Goal: Information Seeking & Learning: Check status

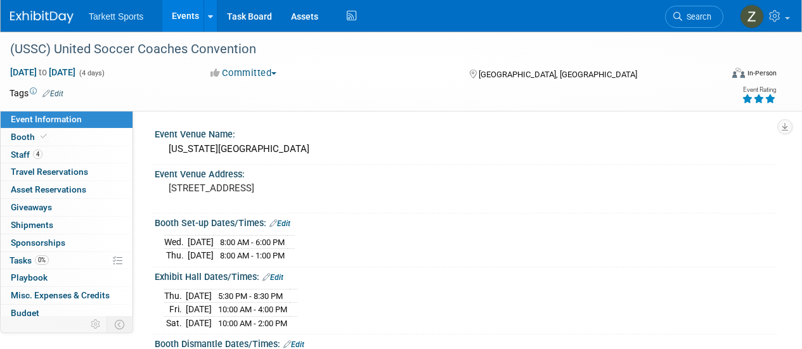
scroll to position [126, 0]
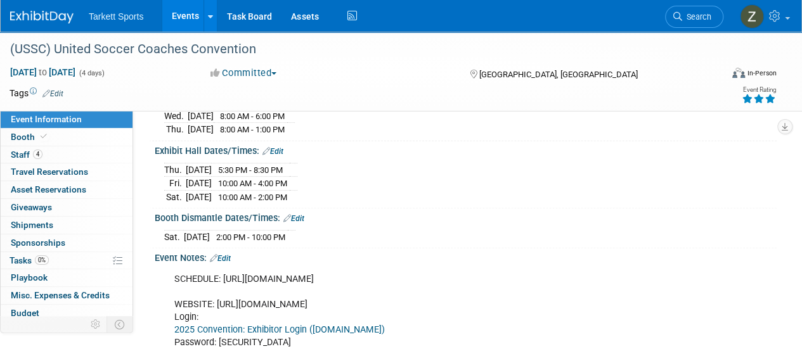
click at [710, 20] on span "Search" at bounding box center [696, 17] width 29 height 10
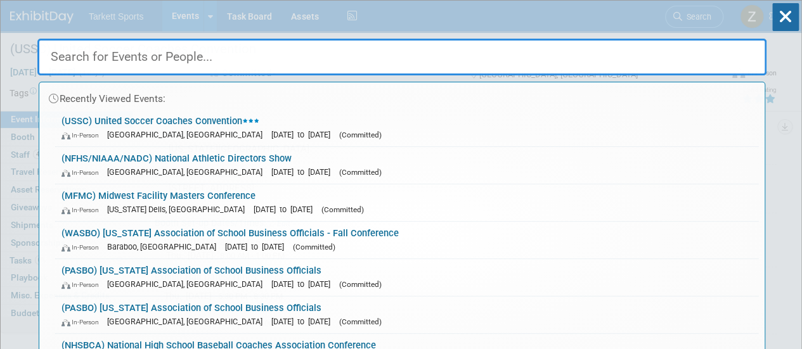
scroll to position [0, 0]
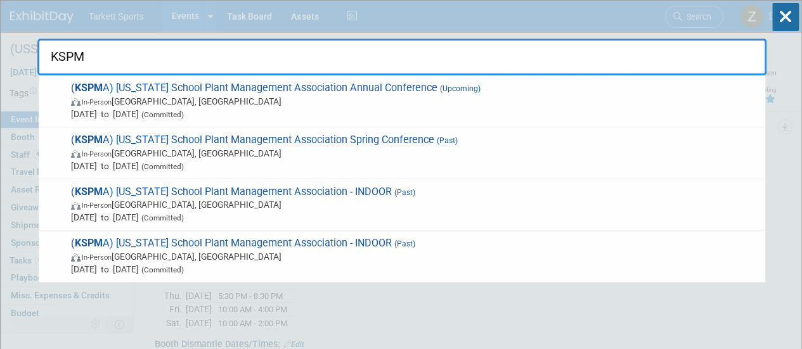
type input "KSPMA"
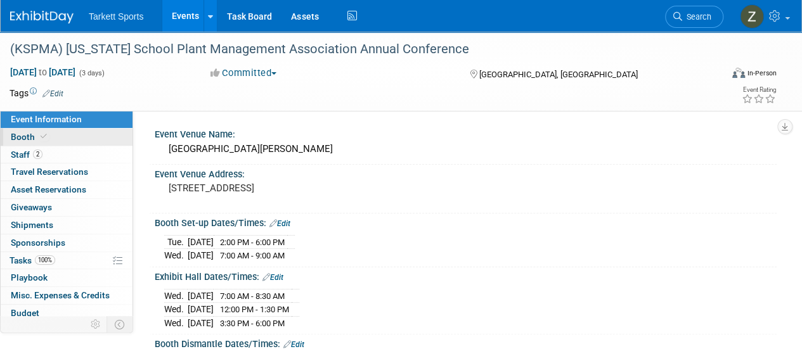
click at [44, 142] on link "Booth" at bounding box center [67, 137] width 132 height 17
select select "FieldTurf, Indoor"
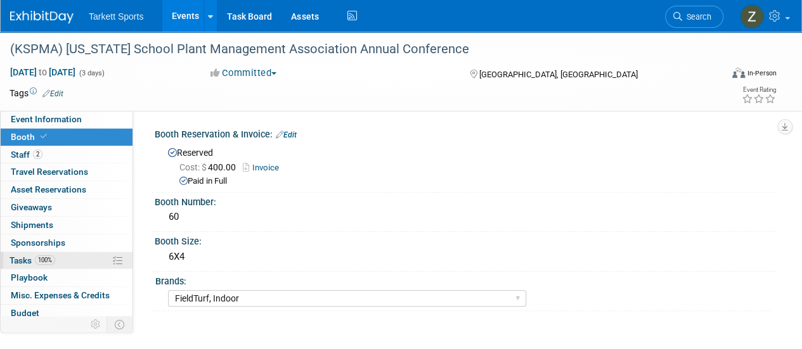
click at [61, 258] on link "100% Tasks 100%" at bounding box center [67, 260] width 132 height 17
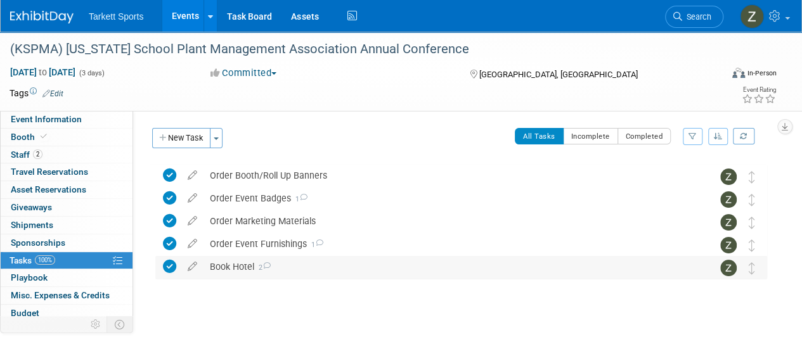
click at [238, 263] on div "Book Hotel 2" at bounding box center [449, 267] width 491 height 22
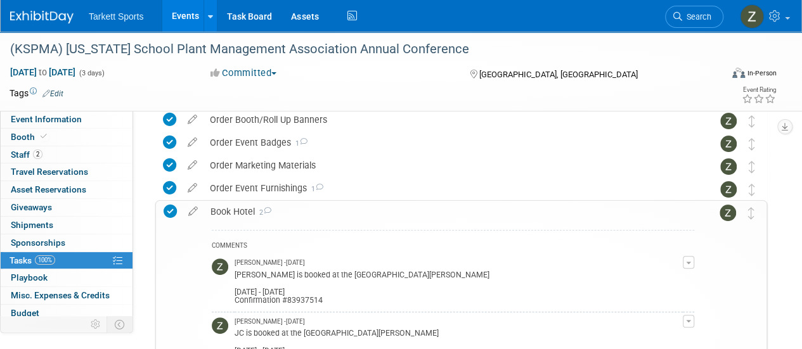
scroll to position [127, 0]
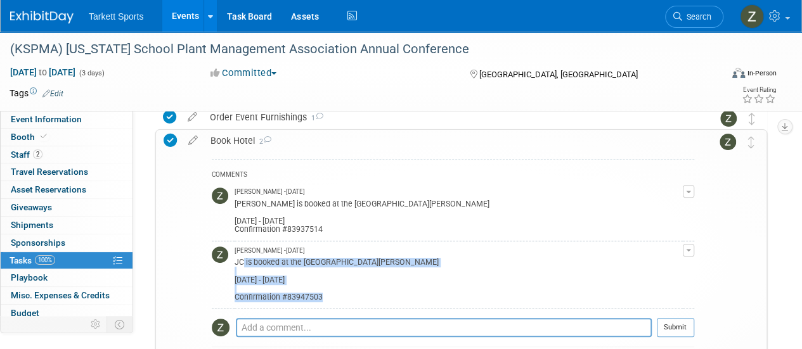
drag, startPoint x: 238, startPoint y: 263, endPoint x: 335, endPoint y: 302, distance: 104.7
click at [335, 302] on td "Zak Sigler - 6 months ago JC is booked at the Marriott Lexington Griffin Gate G…" at bounding box center [459, 275] width 448 height 67
copy div "C is booked at the Marriott Lexington Griffin Gate Golf Resort & Spa Tue, Oct 1…"
drag, startPoint x: 302, startPoint y: 285, endPoint x: 305, endPoint y: 300, distance: 14.9
click at [302, 286] on div "JC is booked at the Marriott Lexington Griffin Gate Golf Resort & Spa Tue, Oct …" at bounding box center [459, 279] width 448 height 46
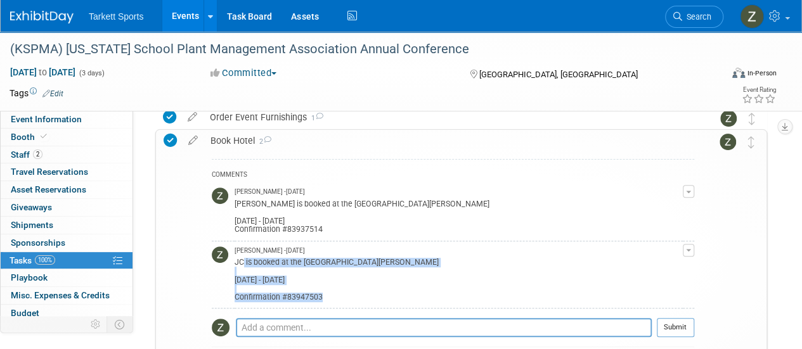
click at [306, 298] on div "JC is booked at the Marriott Lexington Griffin Gate Golf Resort & Spa Tue, Oct …" at bounding box center [459, 279] width 448 height 46
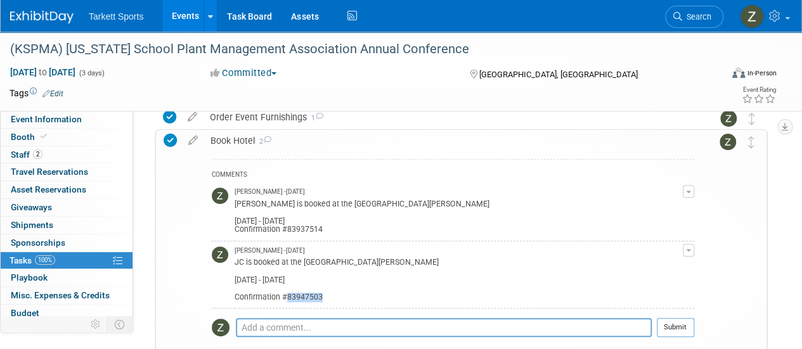
click at [306, 298] on div "JC is booked at the Marriott Lexington Griffin Gate Golf Resort & Spa Tue, Oct …" at bounding box center [459, 279] width 448 height 46
click at [332, 58] on div "(KSPMA) Kentucky School Plant Management Association Annual Conference" at bounding box center [359, 49] width 706 height 23
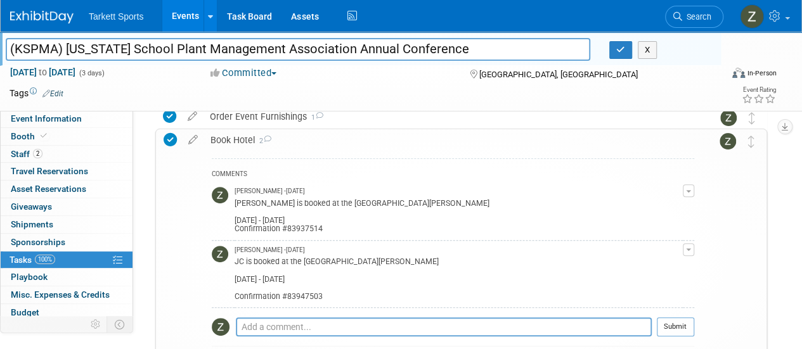
click at [332, 58] on input "(KSPMA) Kentucky School Plant Management Association Annual Conference" at bounding box center [298, 49] width 585 height 22
